Goal: Use online tool/utility: Utilize a website feature to perform a specific function

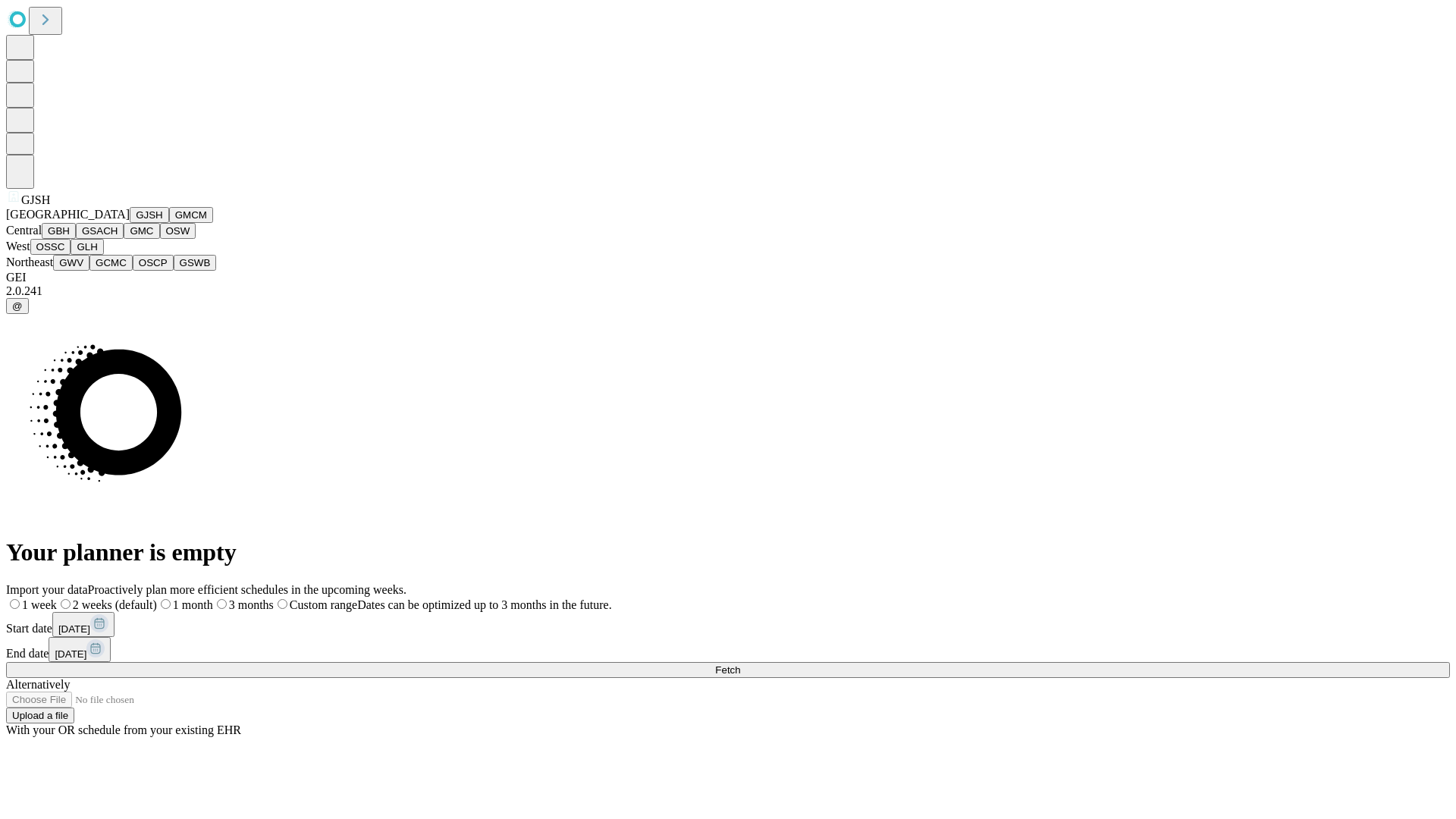
click at [130, 223] on button "GJSH" at bounding box center [150, 214] width 40 height 16
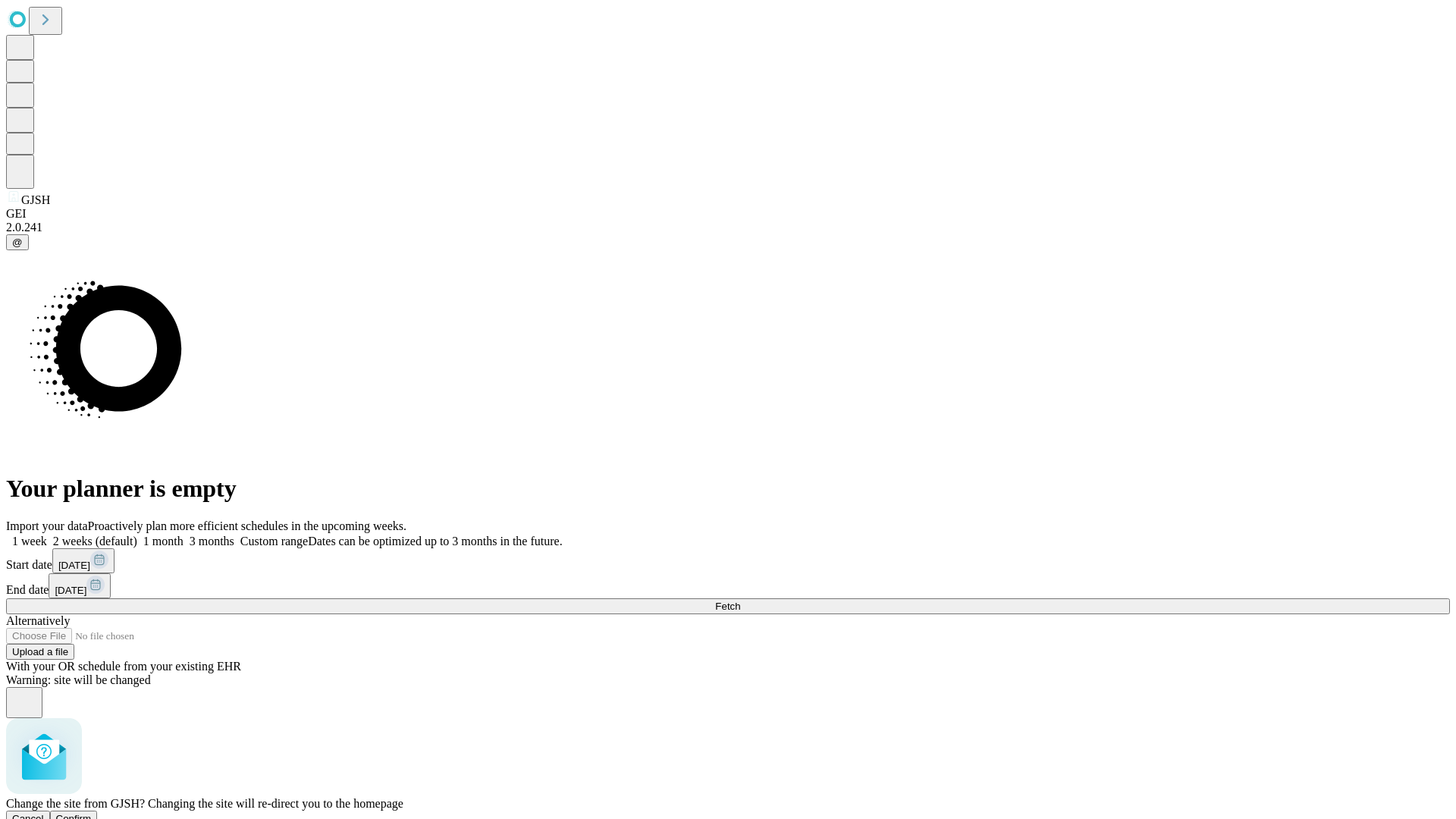
click at [92, 812] on span "Confirm" at bounding box center [74, 818] width 36 height 11
click at [47, 535] on label "1 week" at bounding box center [26, 542] width 41 height 13
click at [740, 601] on span "Fetch" at bounding box center [727, 606] width 25 height 11
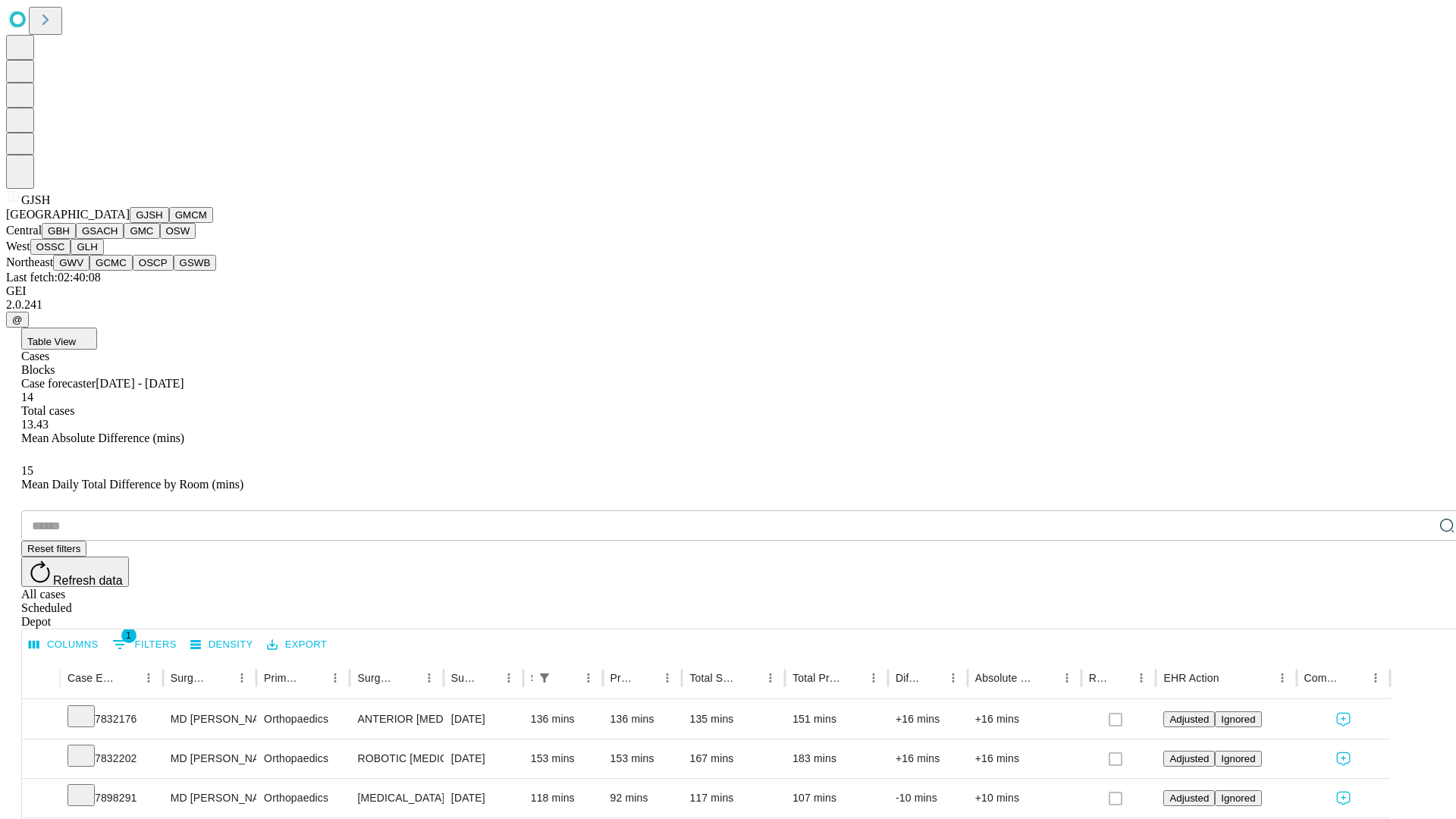
click at [169, 223] on button "GMCM" at bounding box center [191, 214] width 44 height 16
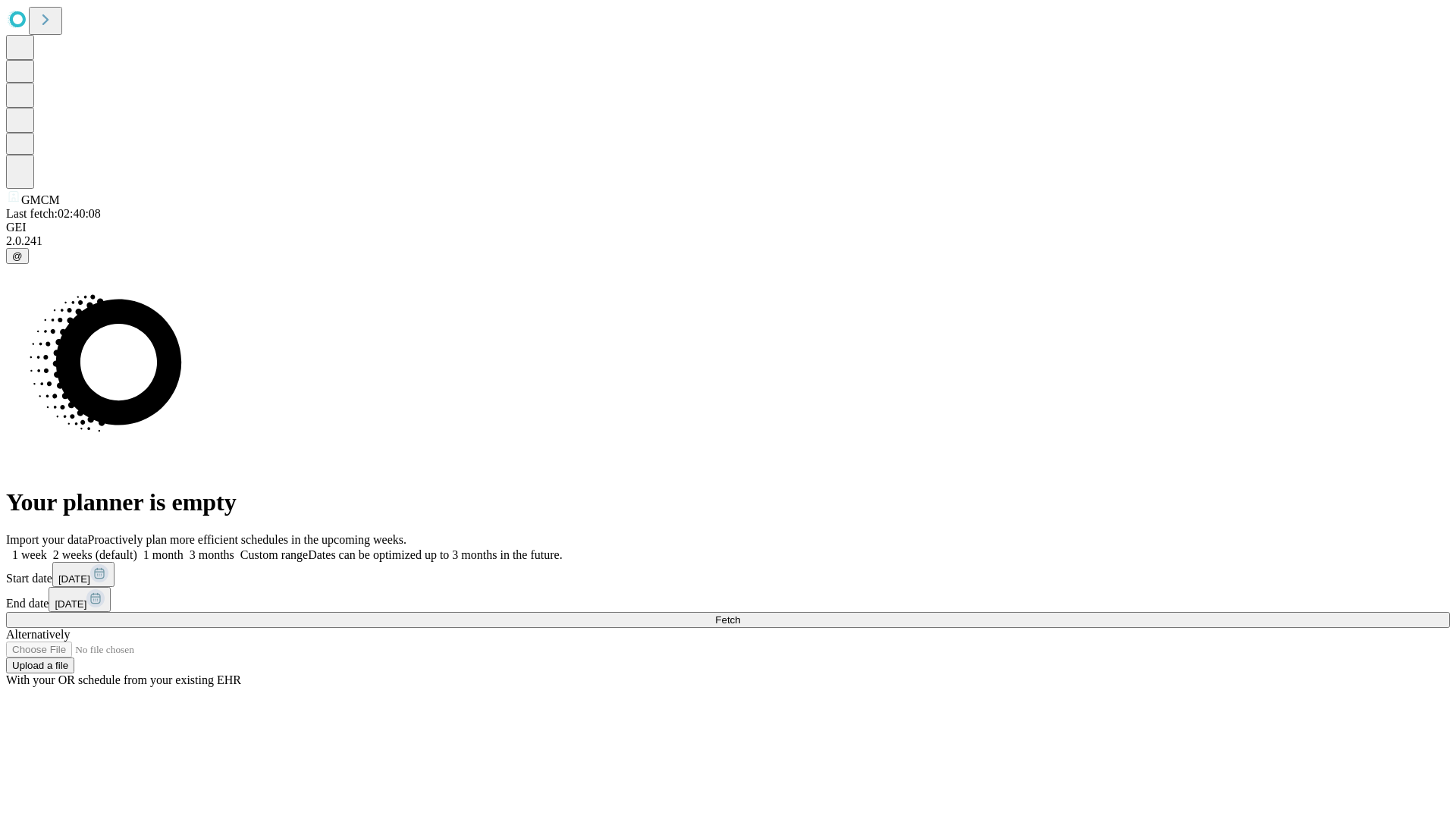
click at [47, 548] on label "1 week" at bounding box center [26, 555] width 41 height 13
click at [740, 614] on span "Fetch" at bounding box center [727, 620] width 25 height 11
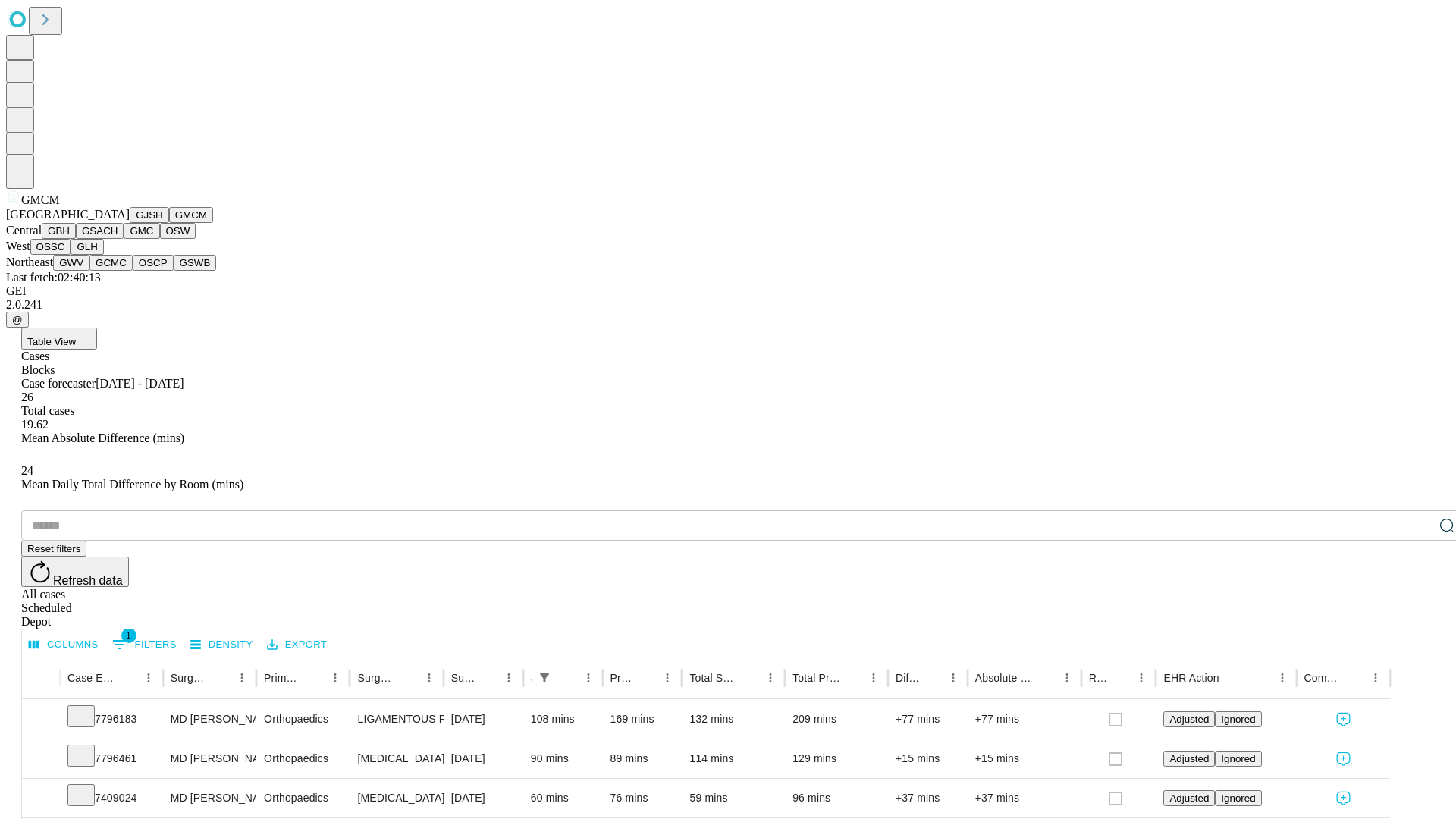
click at [76, 239] on button "GBH" at bounding box center [58, 230] width 34 height 16
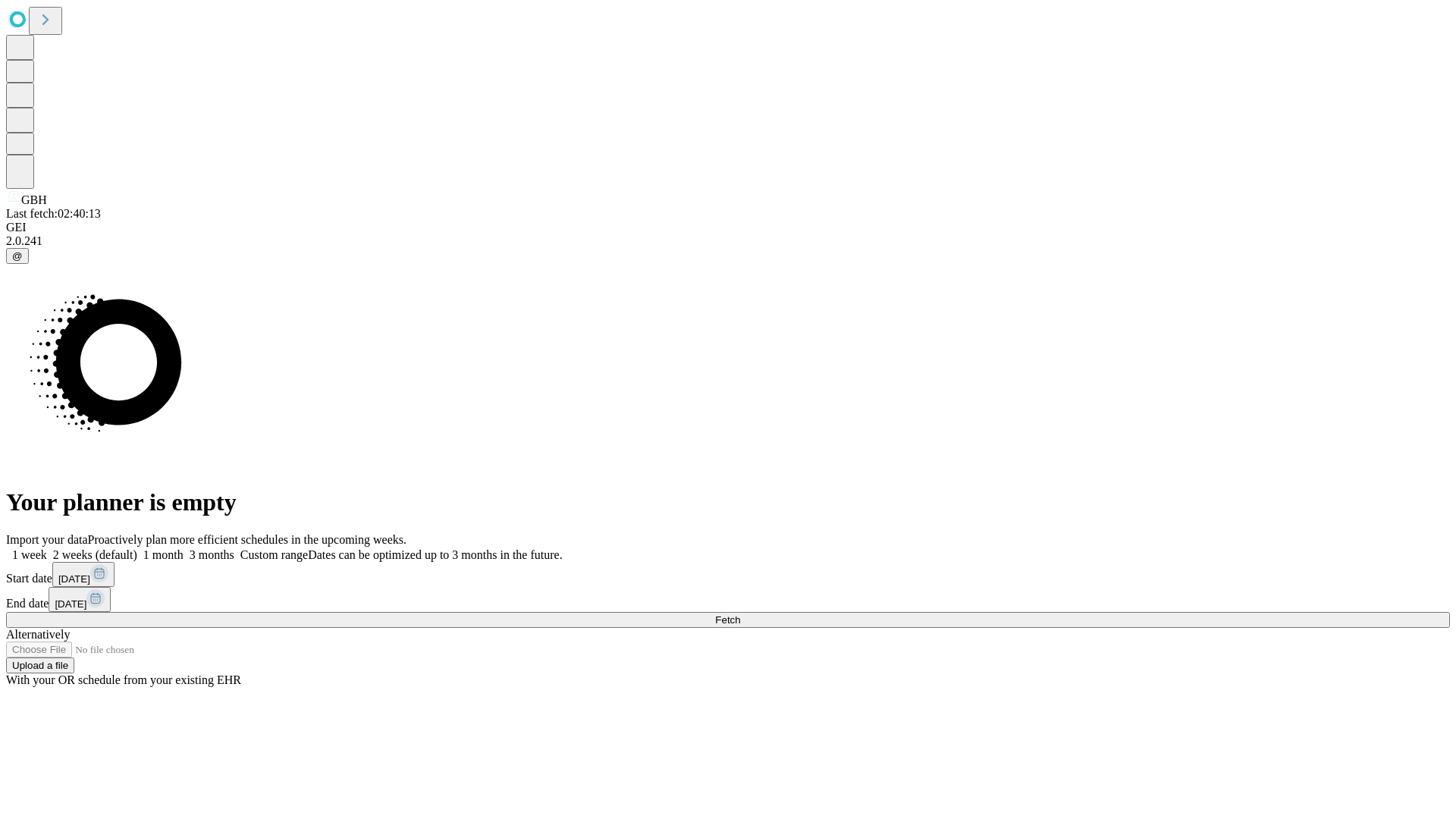
click at [740, 614] on span "Fetch" at bounding box center [727, 620] width 25 height 11
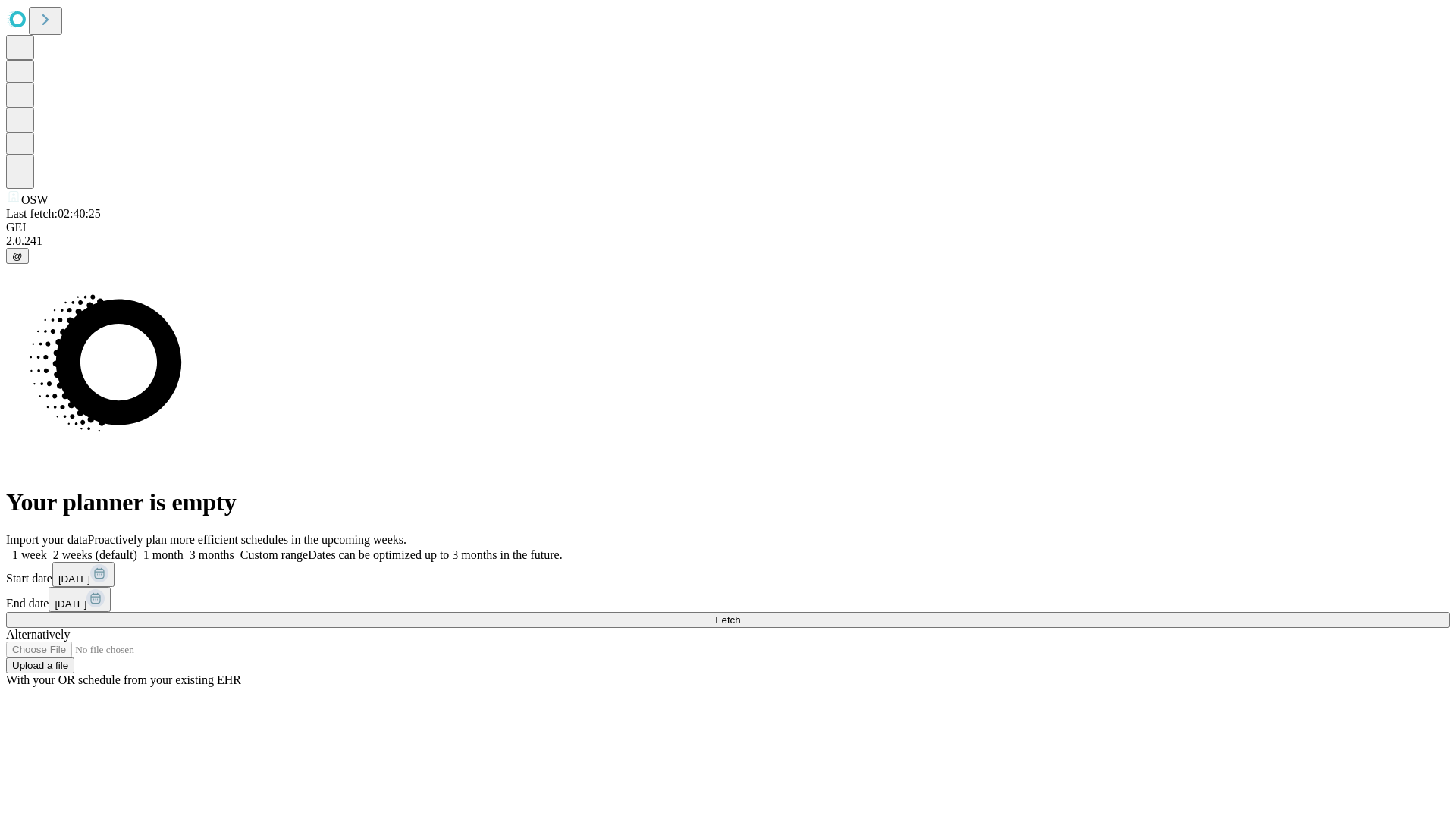
click at [47, 548] on label "1 week" at bounding box center [26, 555] width 41 height 13
click at [740, 614] on span "Fetch" at bounding box center [727, 620] width 25 height 11
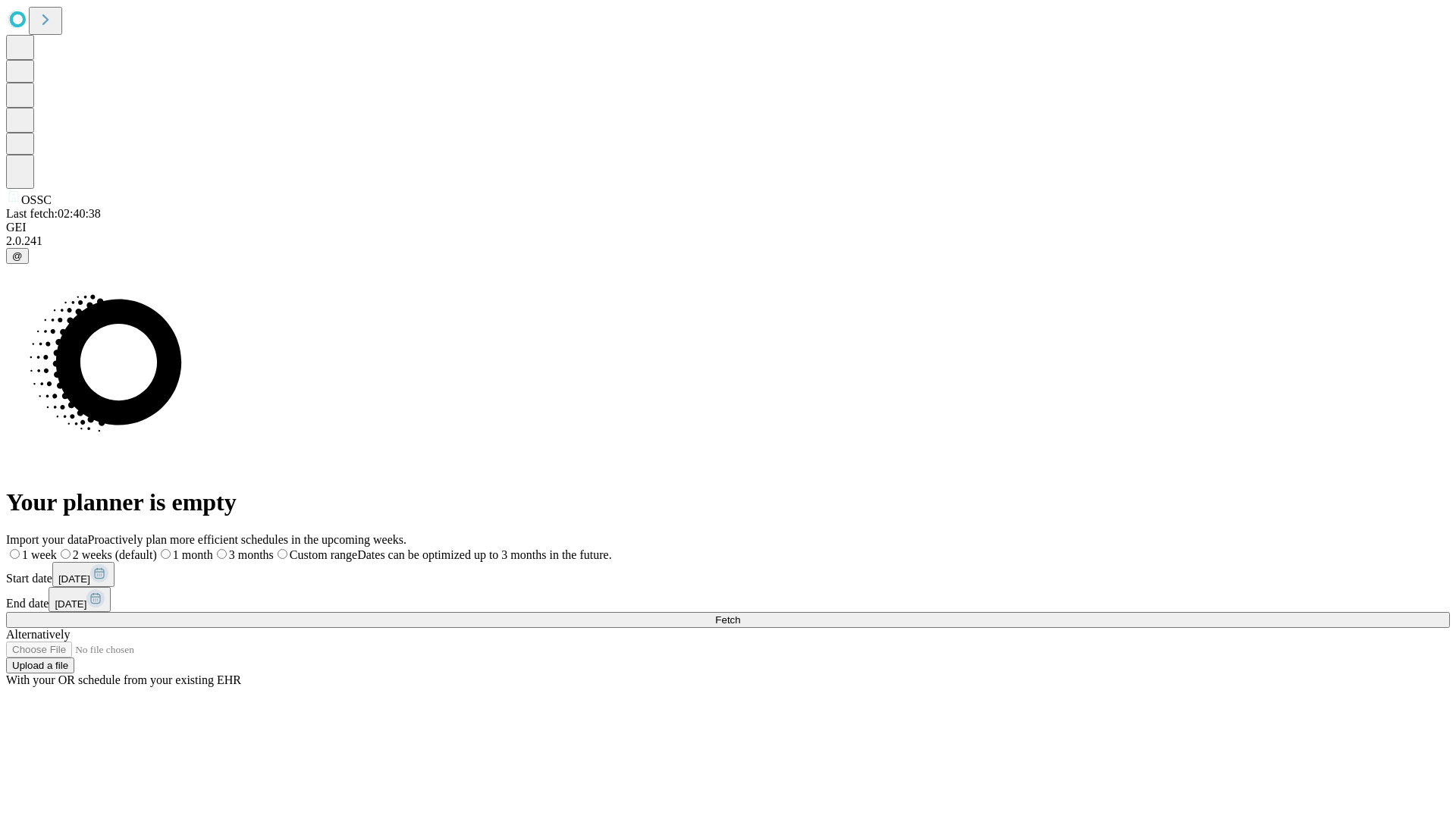
click at [56, 548] on label "1 week" at bounding box center [31, 555] width 51 height 13
click at [740, 614] on span "Fetch" at bounding box center [727, 620] width 25 height 11
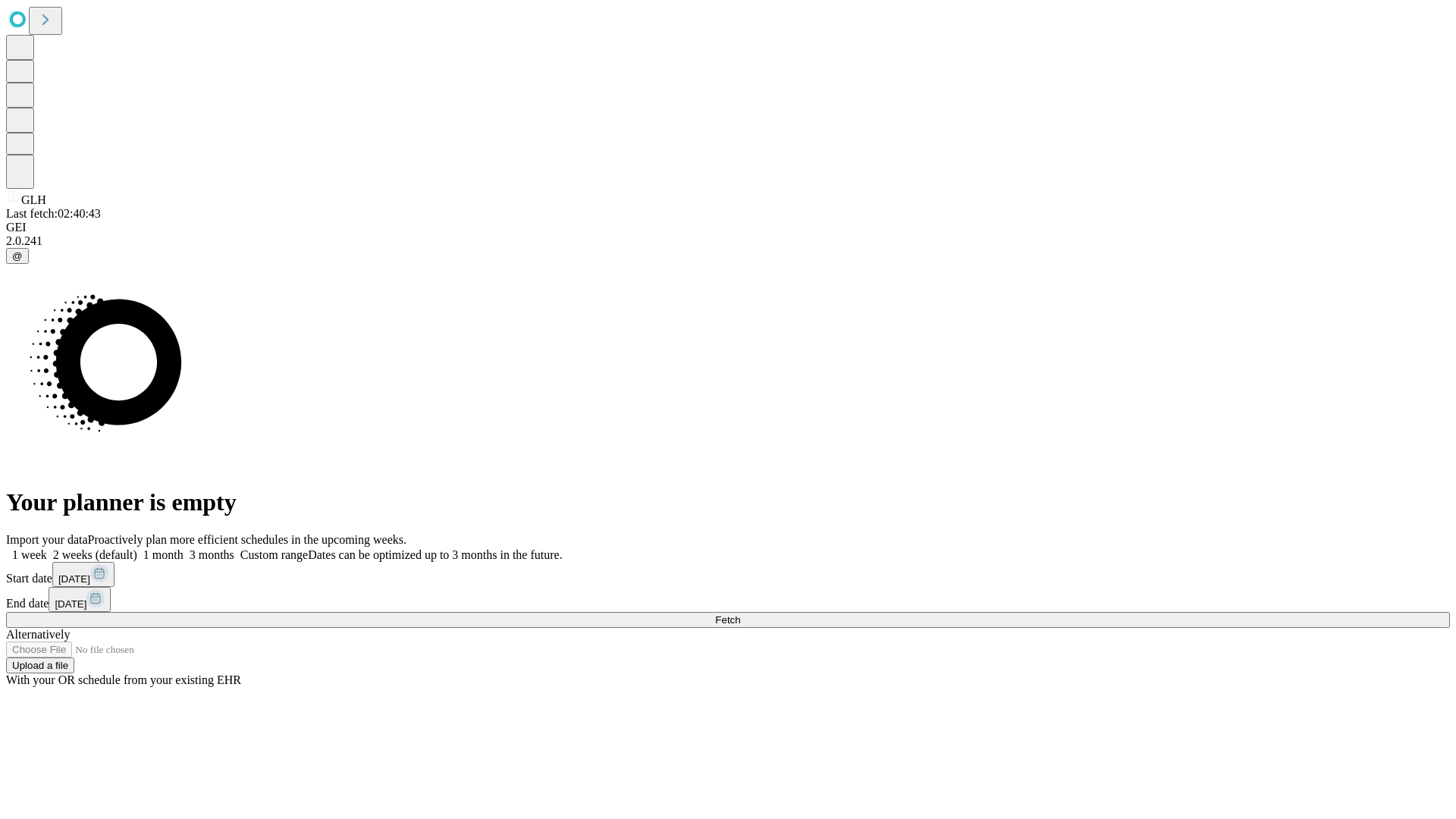
click at [740, 614] on span "Fetch" at bounding box center [727, 620] width 25 height 11
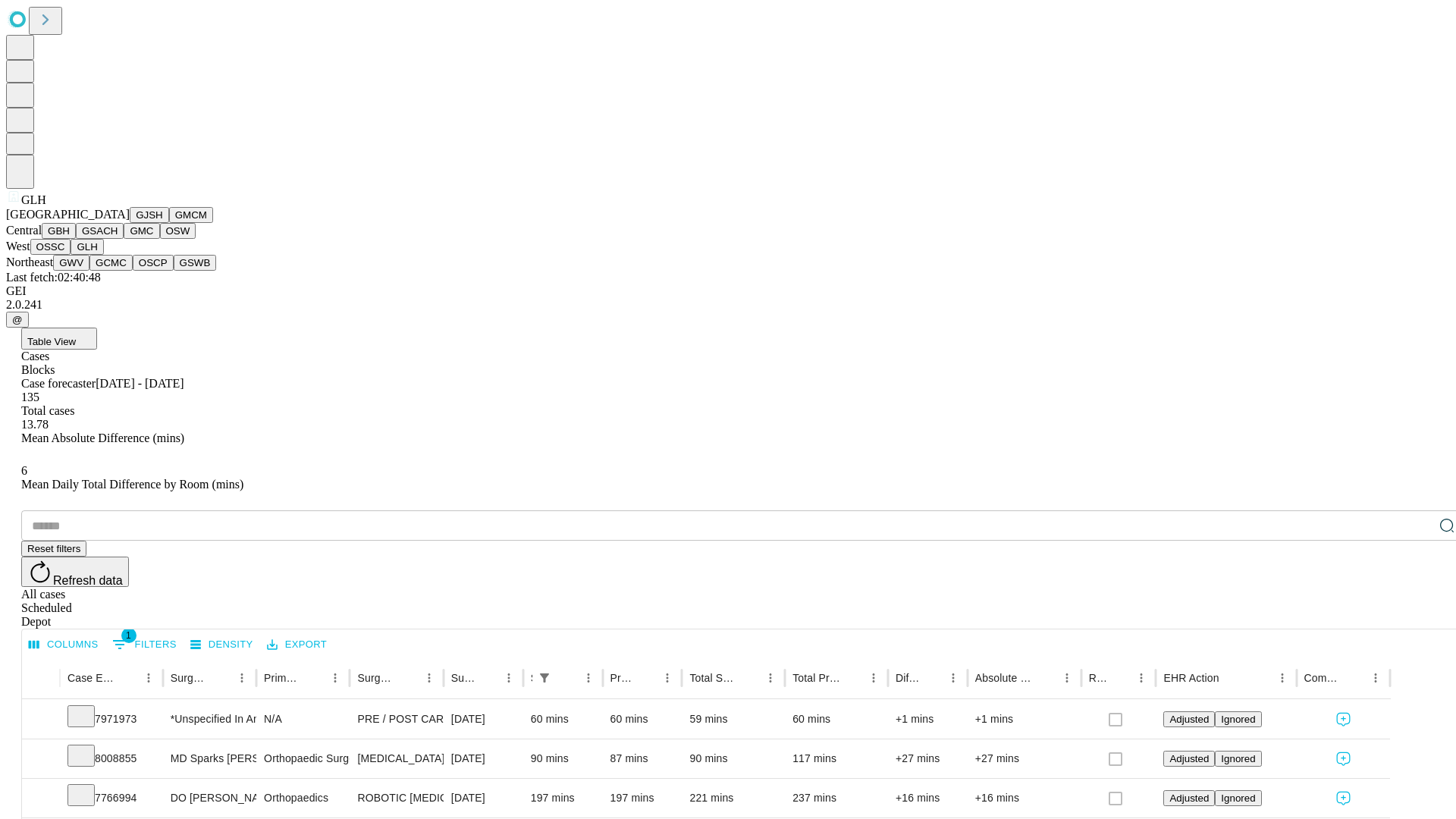
click at [89, 271] on button "GWV" at bounding box center [71, 262] width 37 height 16
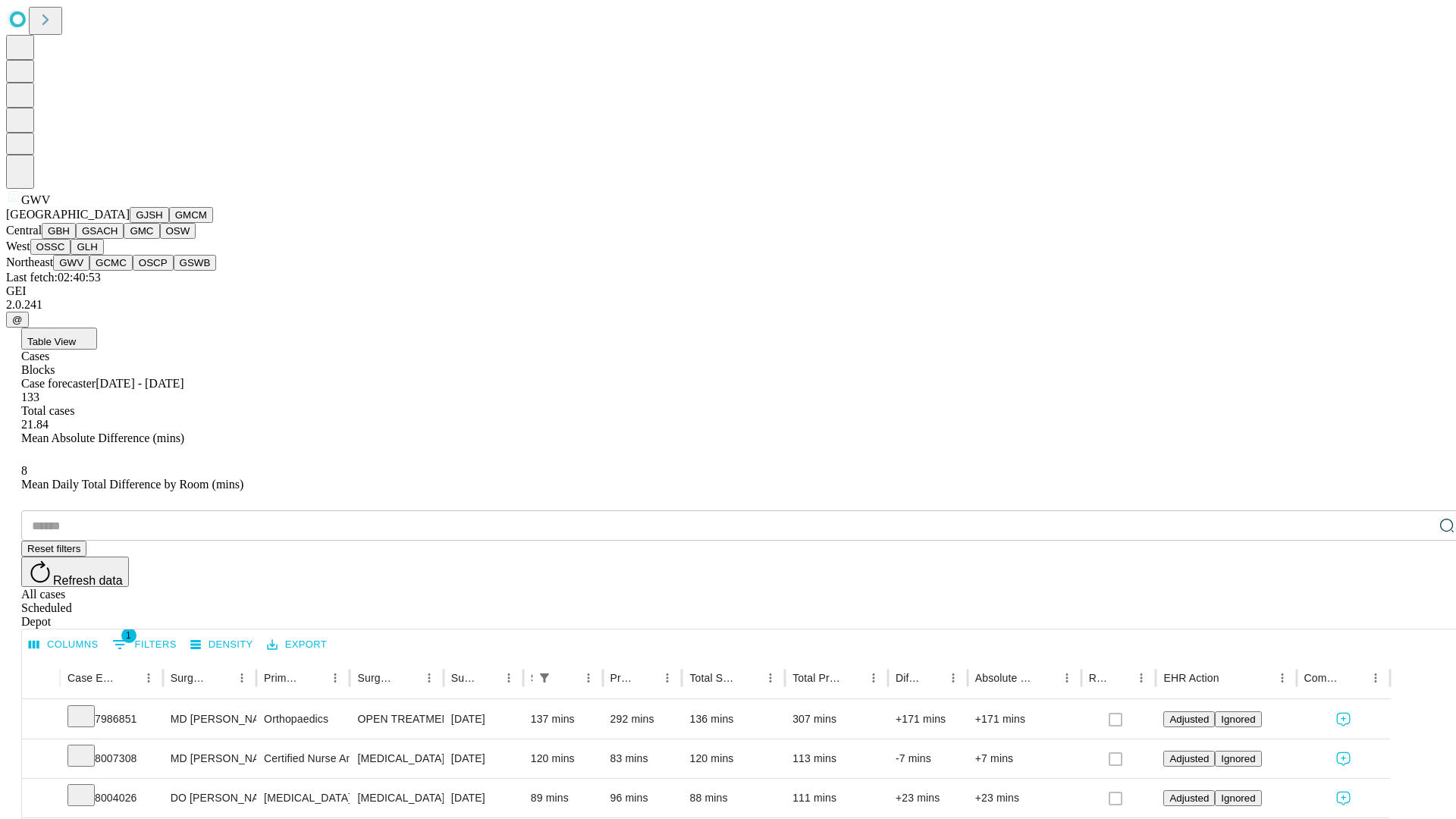
click at [118, 271] on button "GCMC" at bounding box center [111, 262] width 43 height 16
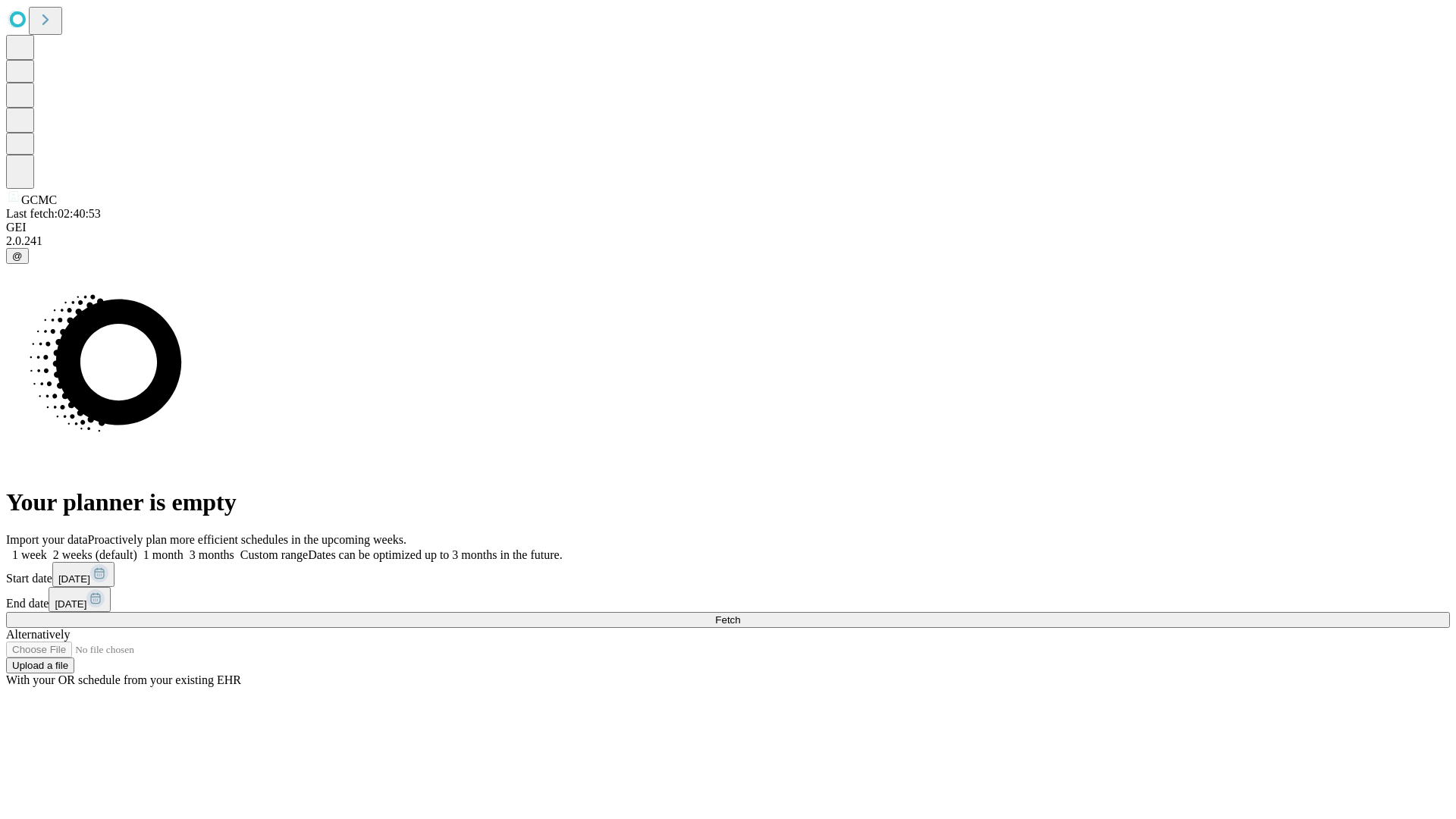
click at [47, 548] on label "1 week" at bounding box center [26, 555] width 41 height 13
click at [740, 614] on span "Fetch" at bounding box center [727, 620] width 25 height 11
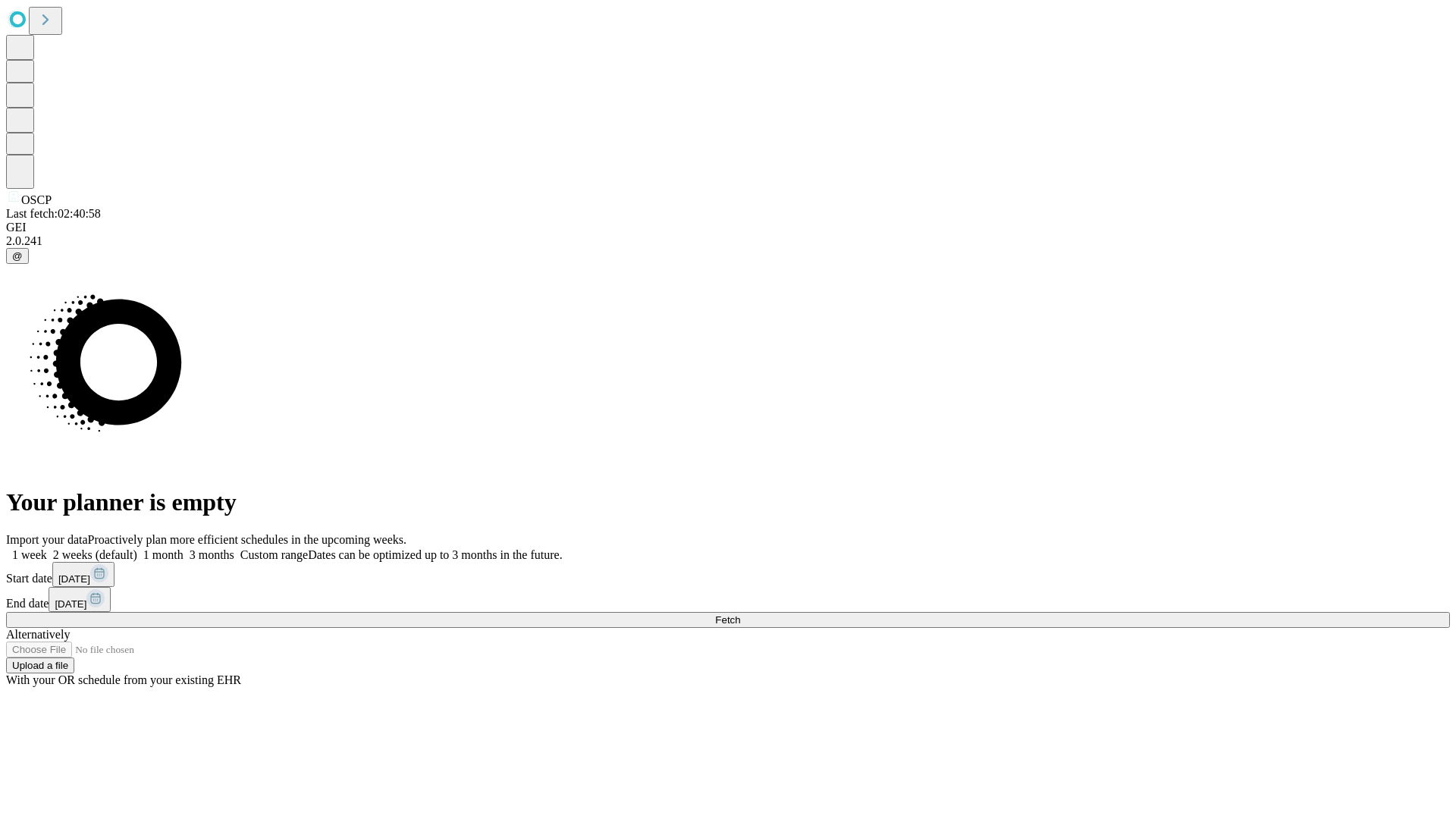
click at [47, 548] on label "1 week" at bounding box center [26, 555] width 41 height 13
click at [740, 614] on span "Fetch" at bounding box center [727, 620] width 25 height 11
